Goal: Task Accomplishment & Management: Use online tool/utility

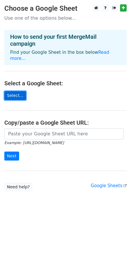
click at [17, 91] on link "Select..." at bounding box center [15, 95] width 22 height 9
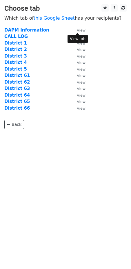
click at [78, 32] on small "View" at bounding box center [81, 30] width 9 height 4
click at [17, 31] on strong "DAPM Information" at bounding box center [26, 30] width 45 height 5
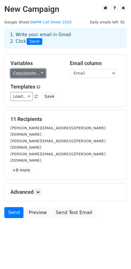
click at [38, 71] on link "Copy/paste..." at bounding box center [27, 73] width 35 height 9
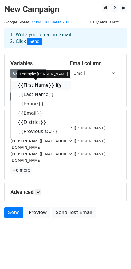
click at [39, 84] on link "{{First Name}}" at bounding box center [41, 85] width 60 height 9
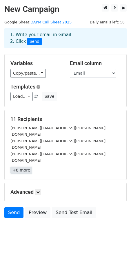
click at [22, 167] on link "+8 more" at bounding box center [21, 170] width 22 height 7
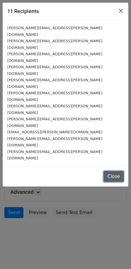
click at [118, 171] on button "Close" at bounding box center [113, 176] width 20 height 11
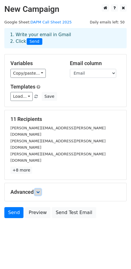
click at [38, 190] on icon at bounding box center [37, 191] width 3 height 3
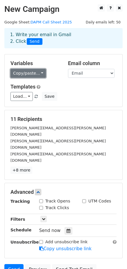
click at [36, 73] on link "Copy/paste..." at bounding box center [27, 73] width 35 height 9
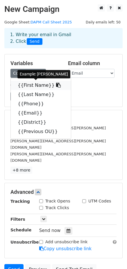
click at [36, 85] on link "{{First Name}}" at bounding box center [41, 85] width 60 height 9
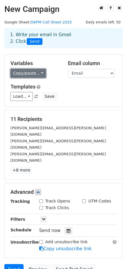
click at [40, 73] on link "Copy/paste..." at bounding box center [27, 73] width 35 height 9
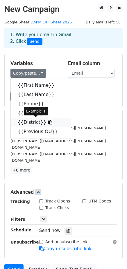
click at [30, 123] on link "{{District}}" at bounding box center [41, 122] width 60 height 9
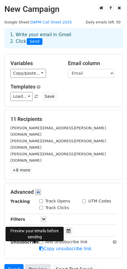
click at [32, 264] on link "Preview" at bounding box center [37, 269] width 25 height 11
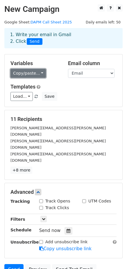
click at [36, 72] on link "Copy/paste..." at bounding box center [27, 73] width 35 height 9
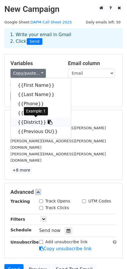
click at [29, 123] on link "{{District}}" at bounding box center [41, 122] width 60 height 9
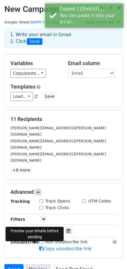
click at [36, 264] on link "Preview" at bounding box center [37, 269] width 25 height 11
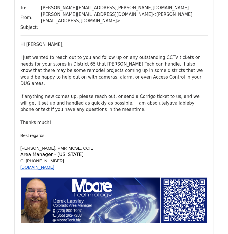
scroll to position [2573, 0]
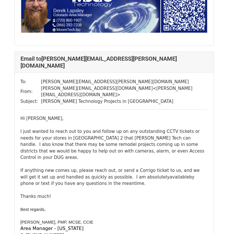
scroll to position [376, 0]
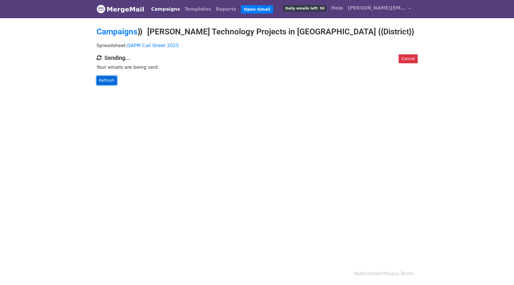
click at [108, 80] on link "Refresh" at bounding box center [107, 80] width 21 height 9
click at [106, 80] on link "Refresh" at bounding box center [107, 80] width 21 height 9
